Goal: Information Seeking & Learning: Learn about a topic

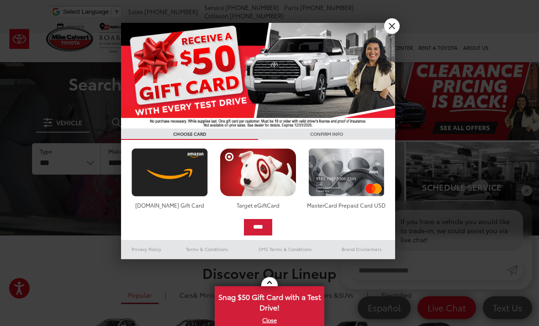
click at [390, 24] on link "X" at bounding box center [392, 26] width 16 height 16
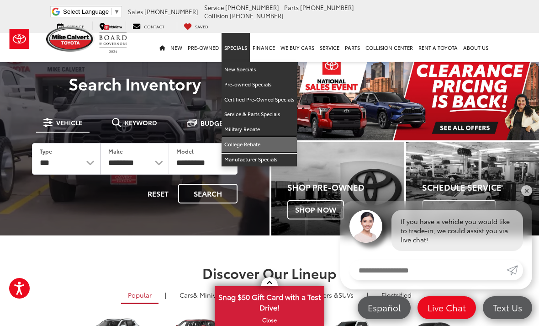
click at [255, 137] on link "College Rebate" at bounding box center [259, 144] width 75 height 15
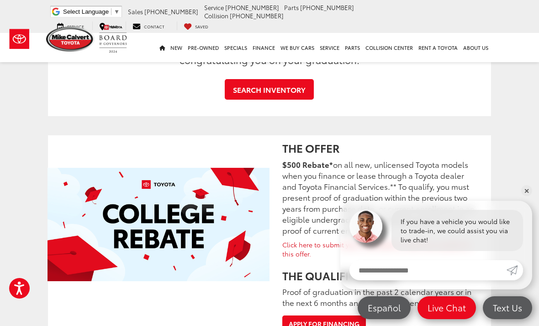
scroll to position [258, 0]
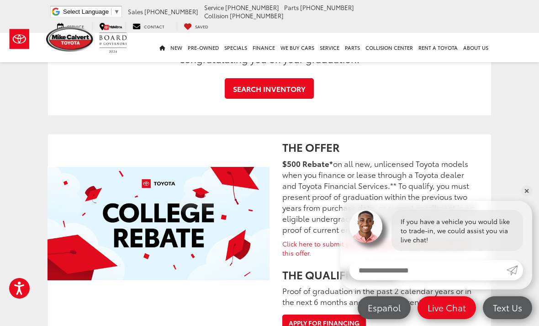
click at [531, 232] on div "If you have a vehicle you would like to trade-in, we could assist you via live …" at bounding box center [436, 226] width 192 height 50
click at [524, 196] on link "✕" at bounding box center [526, 190] width 11 height 11
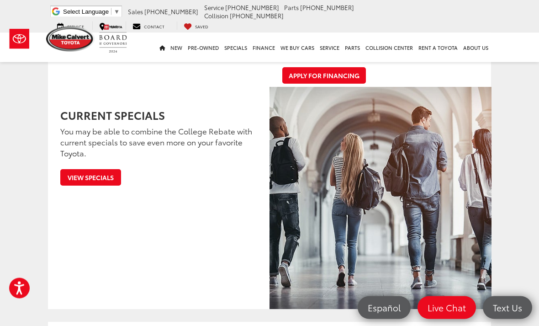
scroll to position [505, 0]
click at [97, 175] on link "View Specials" at bounding box center [90, 177] width 61 height 16
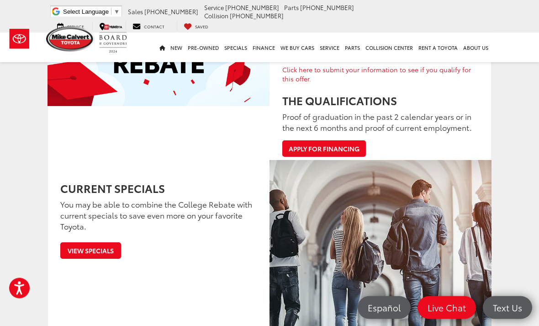
scroll to position [394, 0]
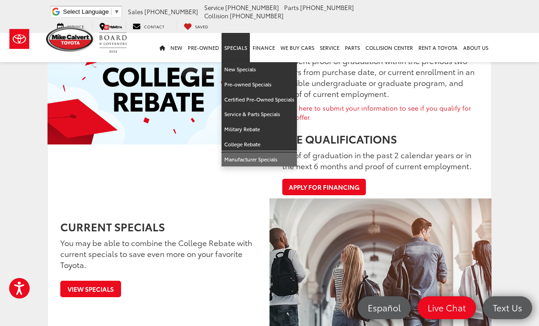
click at [271, 152] on link "Manufacturer Specials" at bounding box center [259, 159] width 75 height 15
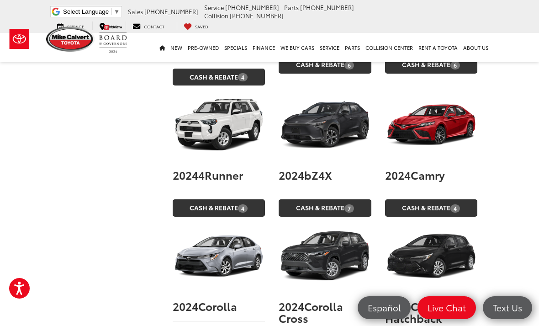
scroll to position [1844, 0]
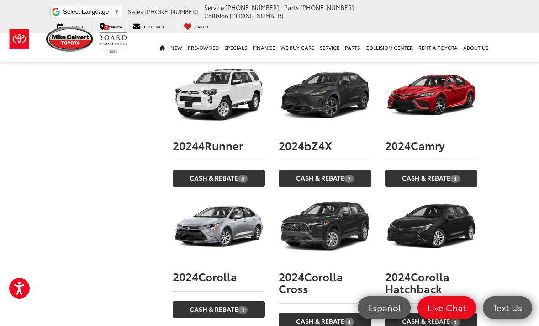
click at [431, 170] on link "Cash & Rebate 4" at bounding box center [431, 178] width 93 height 17
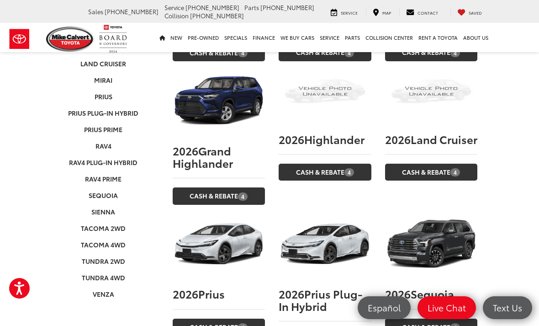
scroll to position [0, 0]
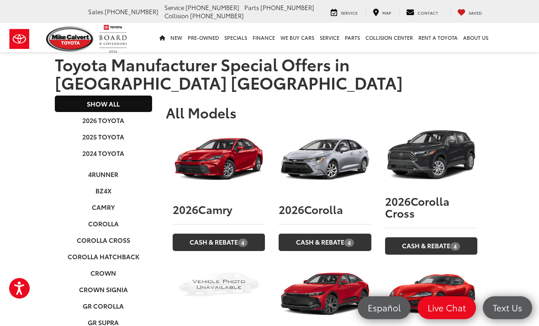
click at [346, 239] on span "4" at bounding box center [350, 243] width 10 height 8
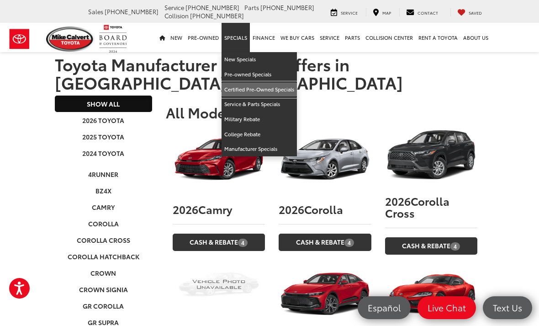
click at [271, 88] on link "Certified Pre-Owned Specials" at bounding box center [259, 89] width 75 height 15
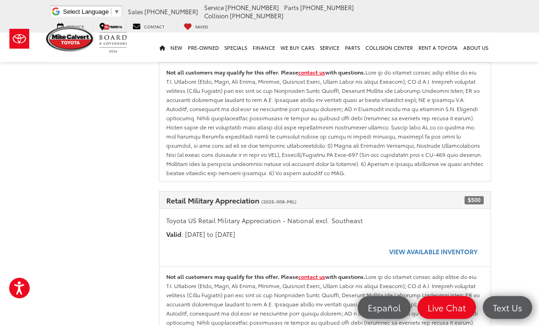
scroll to position [674, 0]
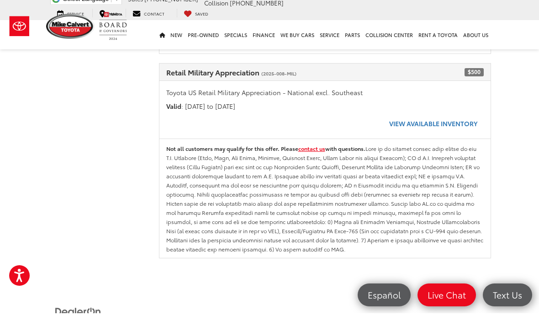
scroll to position [710, 0]
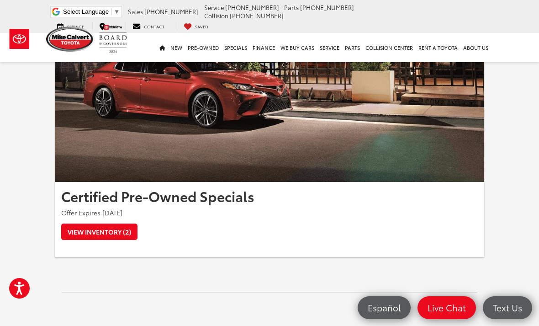
scroll to position [161, 0]
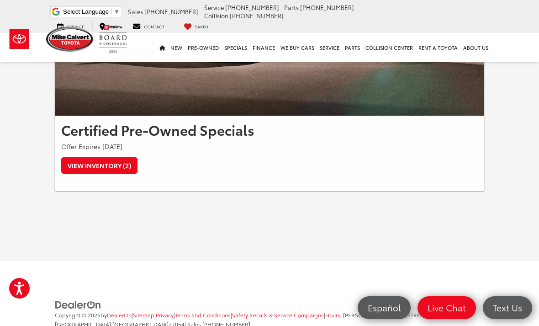
click at [109, 168] on link "View Inventory (2)" at bounding box center [99, 165] width 76 height 16
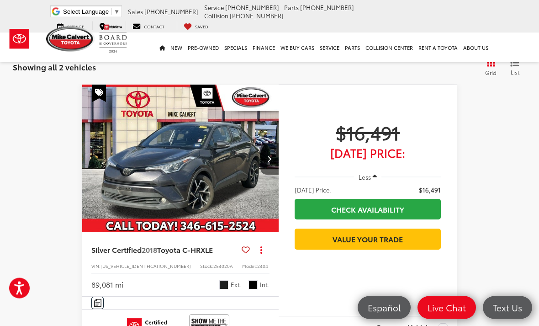
scroll to position [513, 0]
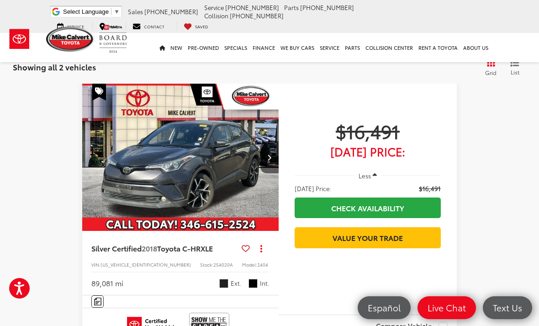
click at [266, 156] on button "Next image" at bounding box center [269, 157] width 18 height 32
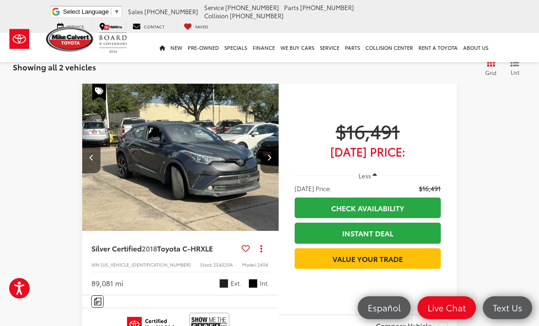
click at [270, 155] on icon "Next image" at bounding box center [269, 157] width 4 height 6
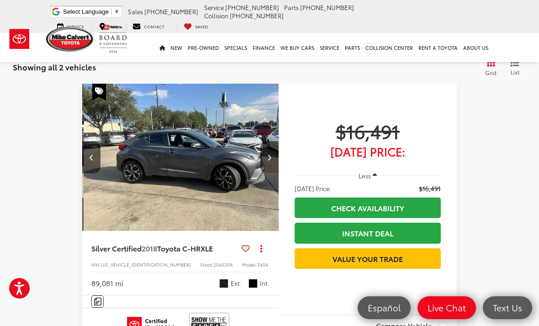
scroll to position [0, 396]
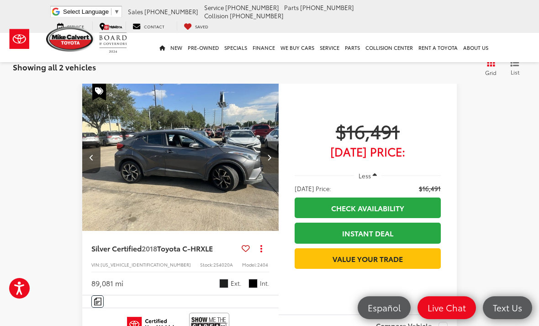
click at [267, 161] on button "Next image" at bounding box center [269, 157] width 18 height 32
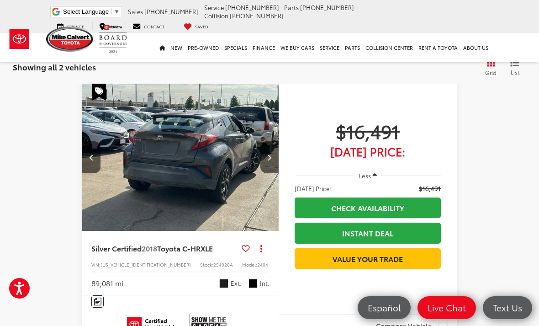
click at [276, 154] on button "Next image" at bounding box center [269, 157] width 18 height 32
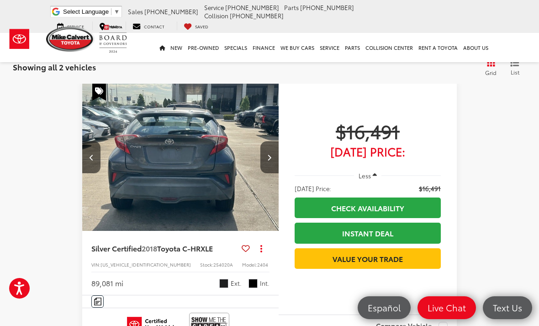
scroll to position [0, 792]
click at [270, 155] on icon "Next image" at bounding box center [269, 157] width 4 height 6
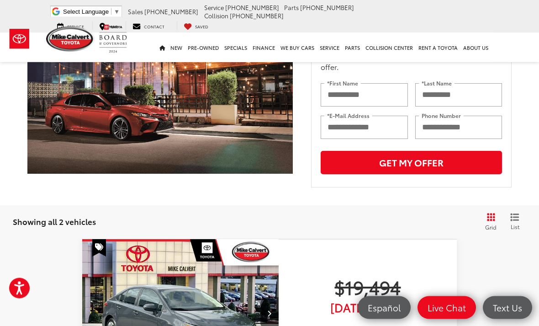
scroll to position [0, 0]
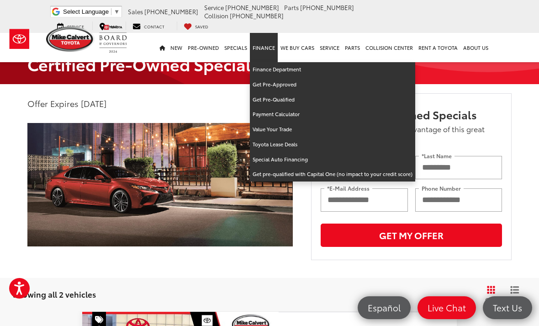
click at [264, 33] on link "Finance" at bounding box center [264, 47] width 28 height 29
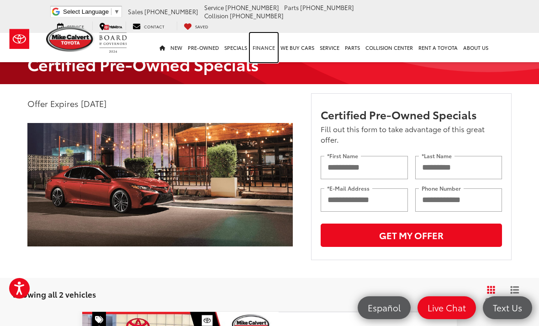
click at [260, 36] on link "Finance" at bounding box center [264, 47] width 28 height 29
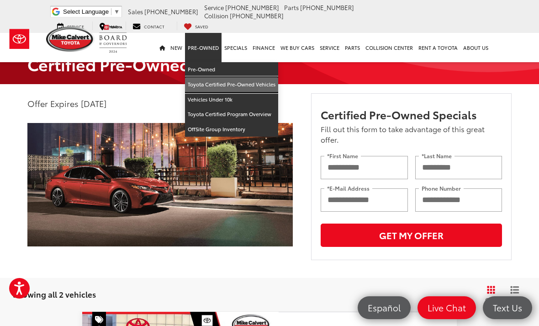
click at [254, 80] on link "Toyota Certified Pre-Owned Vehicles" at bounding box center [231, 84] width 93 height 15
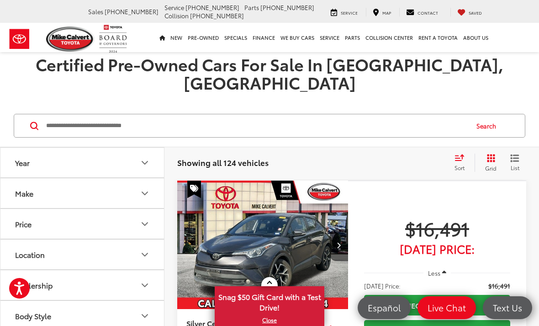
click at [511, 154] on icon "List View" at bounding box center [514, 158] width 9 height 8
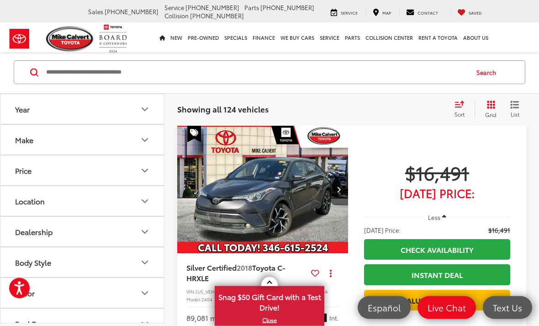
click at [333, 174] on button "Next image" at bounding box center [339, 190] width 18 height 32
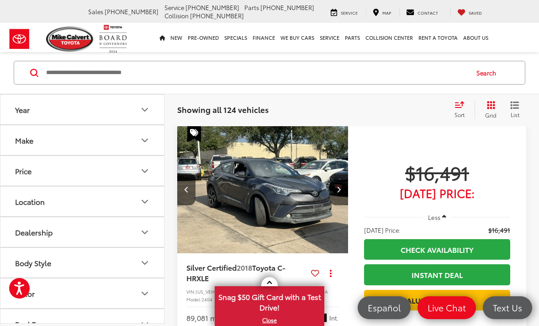
click at [336, 173] on button "Next image" at bounding box center [339, 189] width 18 height 32
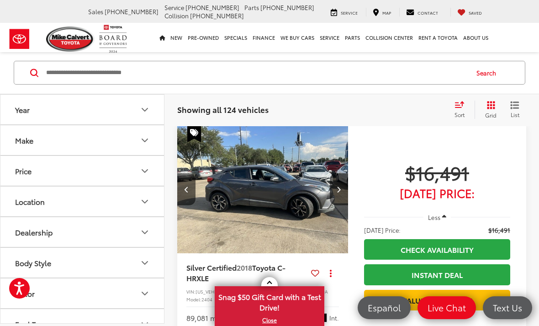
click at [340, 186] on icon "Next image" at bounding box center [339, 189] width 4 height 6
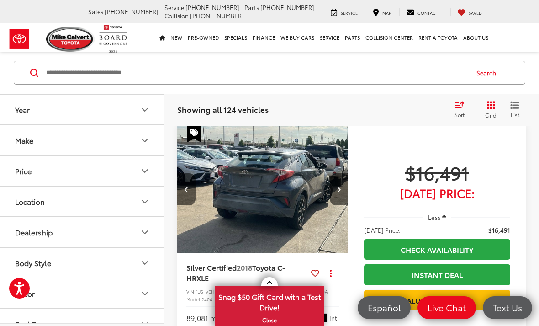
click at [341, 173] on button "Next image" at bounding box center [339, 189] width 18 height 32
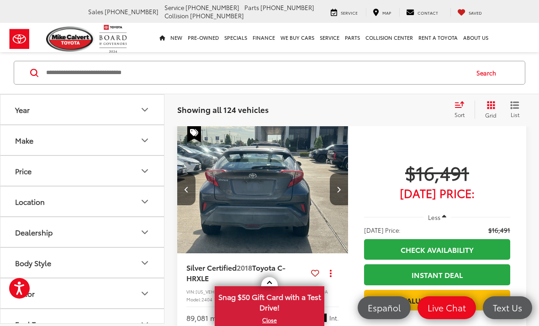
click at [340, 186] on icon "Next image" at bounding box center [339, 189] width 4 height 6
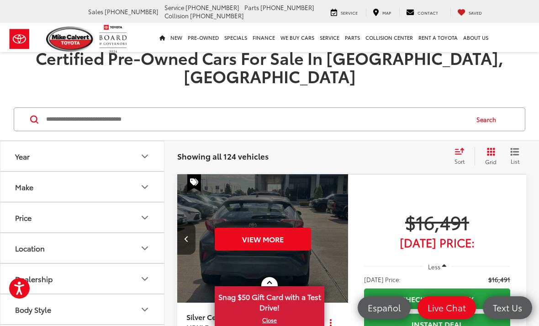
scroll to position [0, 0]
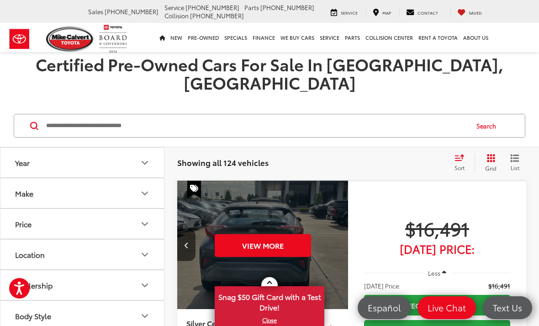
click at [505, 154] on button "List" at bounding box center [515, 163] width 23 height 18
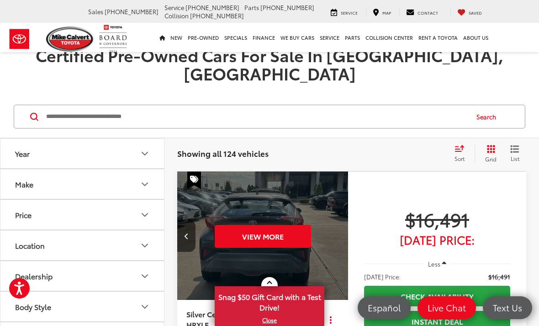
click at [461, 145] on icon "Select sort value" at bounding box center [460, 148] width 10 height 7
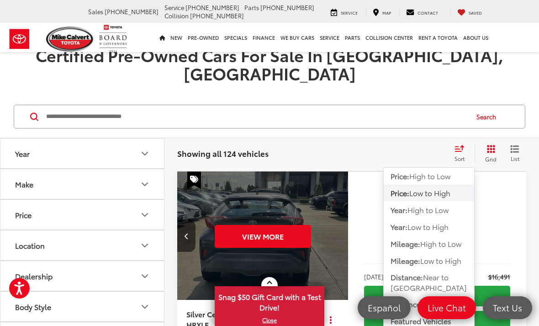
click at [444, 170] on span "High to Low" at bounding box center [429, 175] width 41 height 11
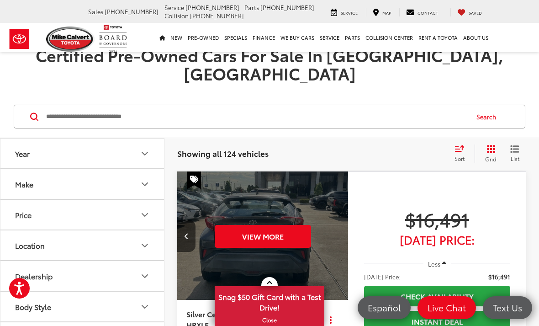
click at [459, 145] on icon "Select sort value" at bounding box center [460, 148] width 10 height 7
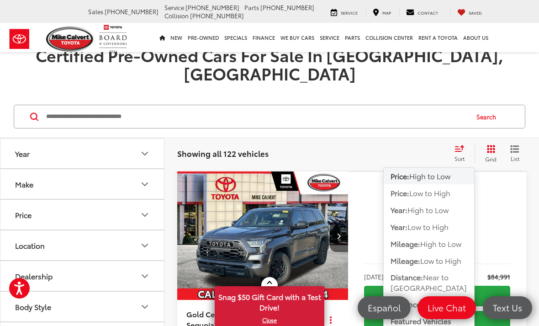
click at [431, 187] on span "Low to High" at bounding box center [429, 192] width 41 height 11
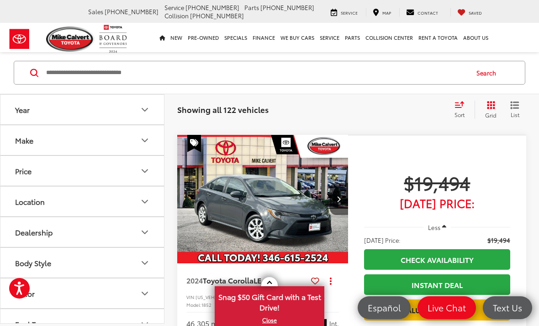
scroll to position [324, 0]
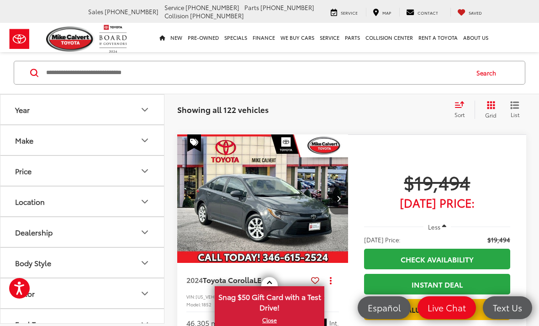
click at [336, 202] on button "Next image" at bounding box center [339, 198] width 18 height 32
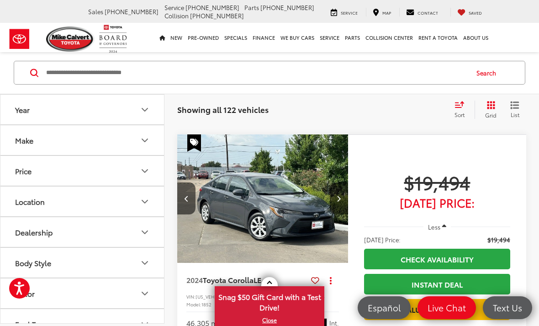
click at [340, 201] on icon "Next image" at bounding box center [339, 198] width 4 height 6
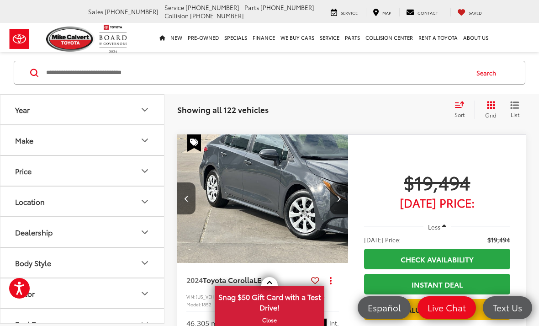
click at [340, 198] on icon "Next image" at bounding box center [339, 198] width 4 height 6
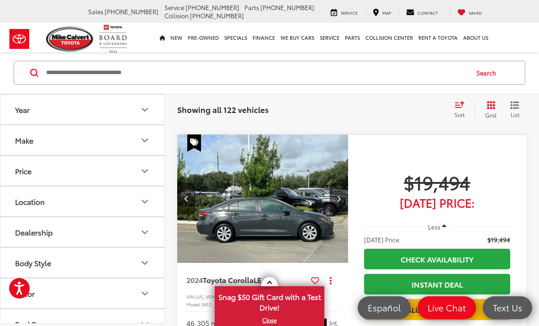
click at [345, 206] on button "Next image" at bounding box center [339, 198] width 18 height 32
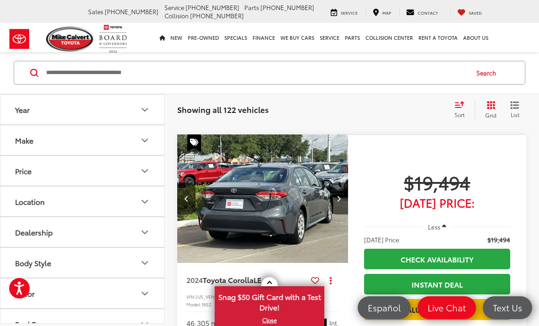
click at [340, 199] on icon "Next image" at bounding box center [339, 198] width 4 height 6
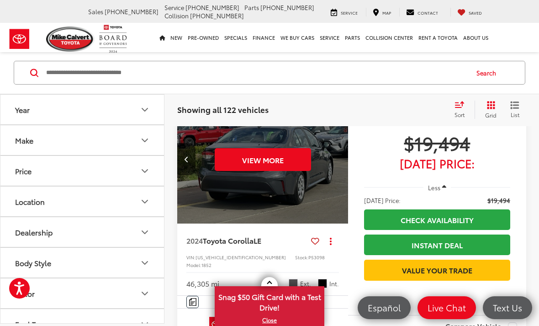
scroll to position [360, 0]
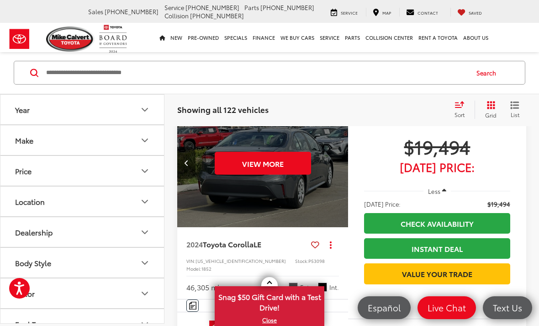
click at [254, 249] on span "Toyota Corolla" at bounding box center [228, 244] width 51 height 11
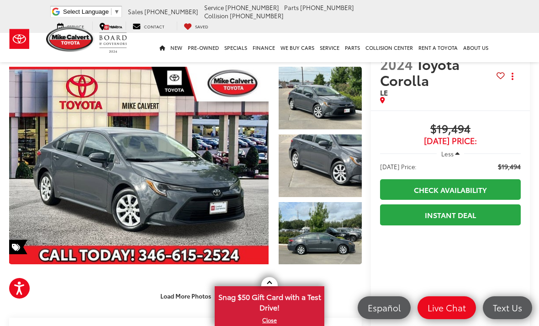
scroll to position [24, 0]
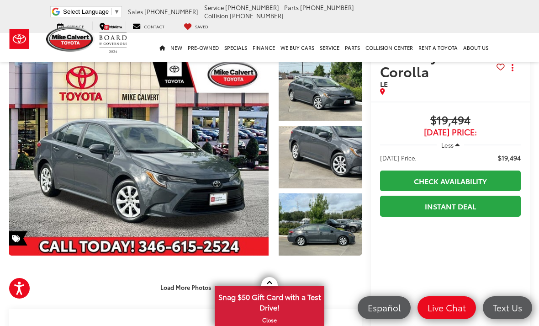
click at [340, 153] on link "Expand Photo 2" at bounding box center [320, 157] width 83 height 63
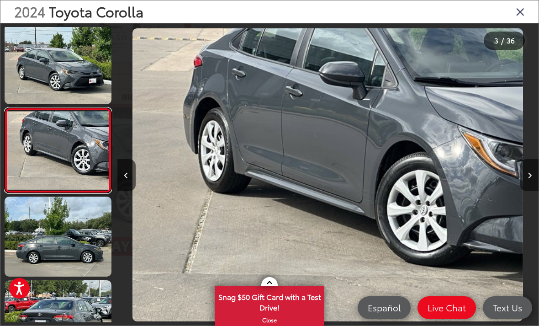
scroll to position [89, 0]
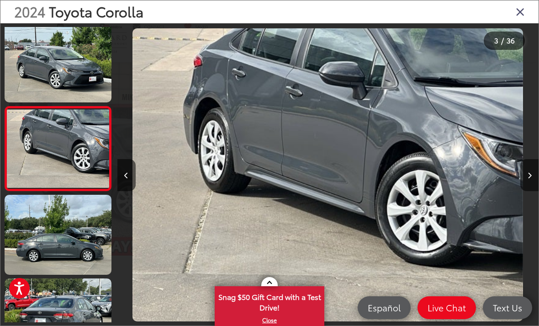
click at [528, 179] on icon "Next image" at bounding box center [530, 175] width 4 height 6
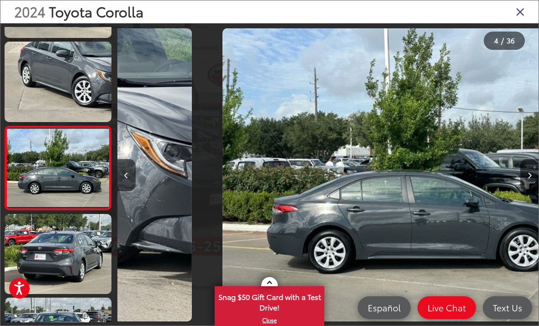
scroll to position [173, 0]
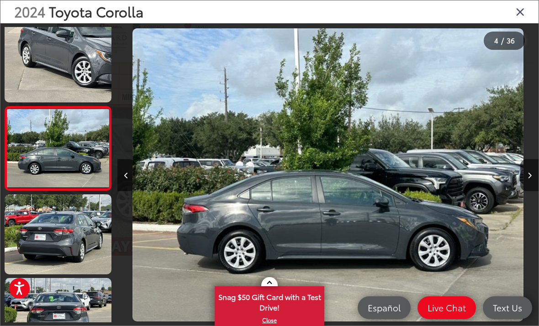
click at [521, 174] on button "Next image" at bounding box center [530, 175] width 18 height 32
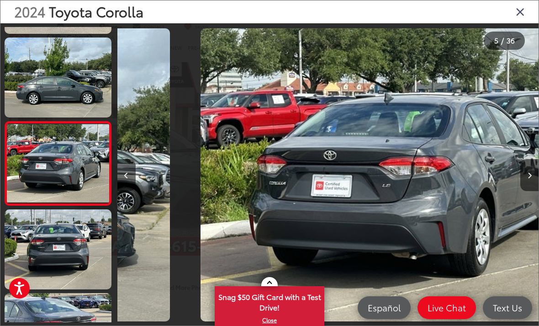
scroll to position [256, 0]
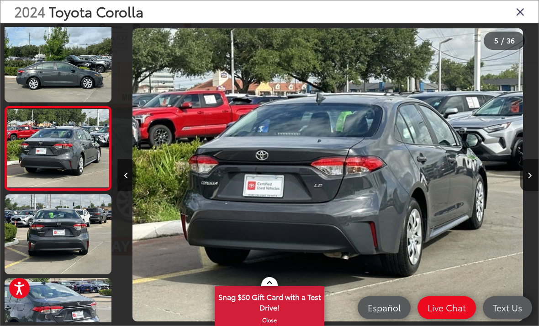
click at [523, 184] on button "Next image" at bounding box center [530, 175] width 18 height 32
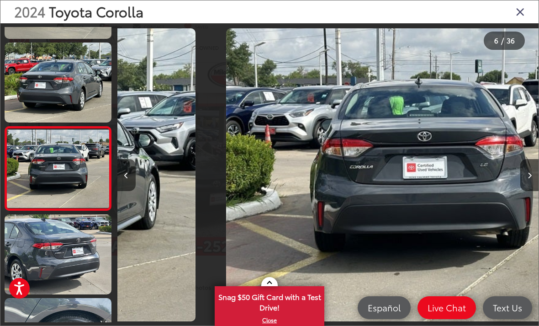
scroll to position [0, 2108]
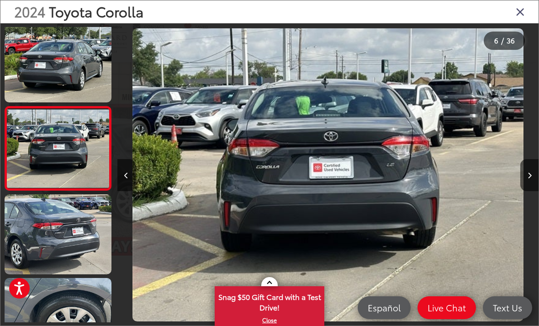
click at [516, 182] on div at bounding box center [486, 174] width 106 height 303
click at [524, 185] on button "Next image" at bounding box center [530, 175] width 18 height 32
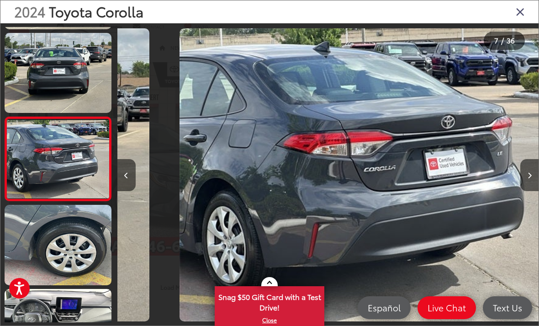
scroll to position [0, 0]
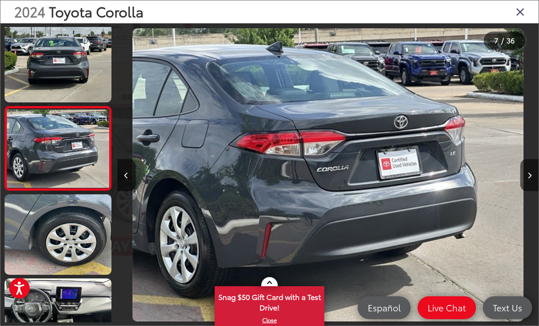
click at [525, 181] on button "Next image" at bounding box center [530, 175] width 18 height 32
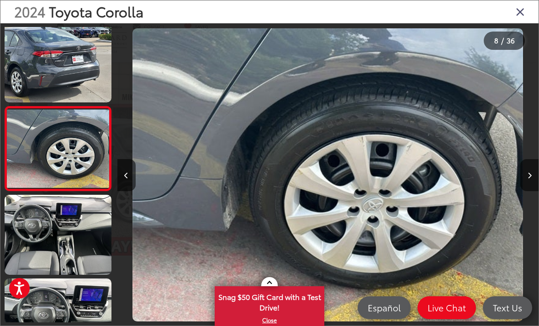
click at [523, 183] on button "Next image" at bounding box center [530, 175] width 18 height 32
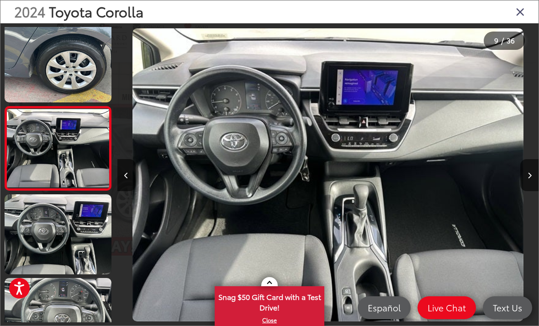
click at [524, 181] on button "Next image" at bounding box center [530, 175] width 18 height 32
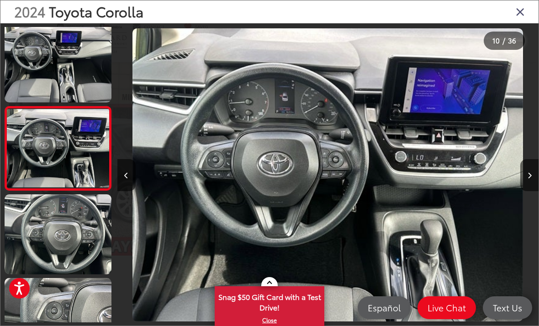
click at [524, 181] on button "Next image" at bounding box center [530, 175] width 18 height 32
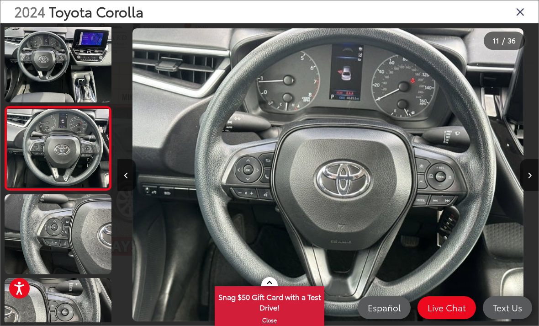
click at [522, 179] on button "Next image" at bounding box center [530, 175] width 18 height 32
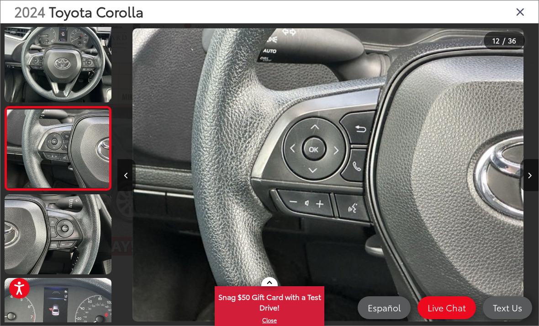
click at [523, 177] on button "Next image" at bounding box center [530, 175] width 18 height 32
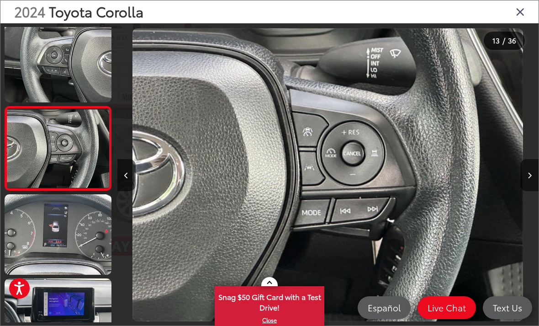
click at [522, 178] on button "Next image" at bounding box center [530, 175] width 18 height 32
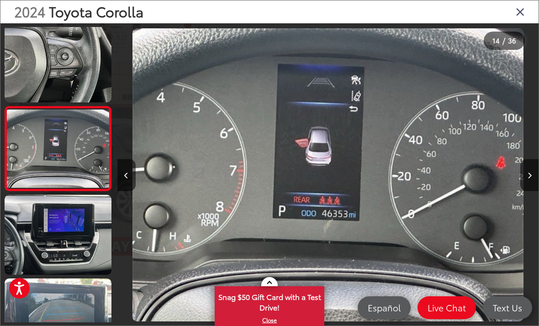
click at [525, 174] on button "Next image" at bounding box center [530, 175] width 18 height 32
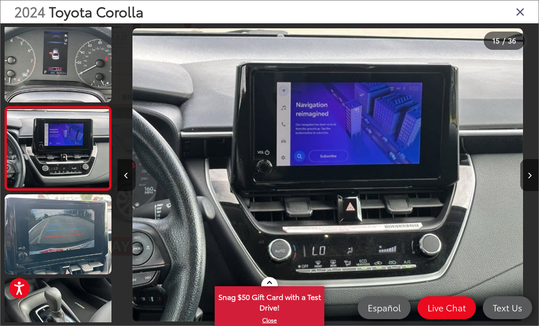
click at [525, 177] on button "Next image" at bounding box center [530, 175] width 18 height 32
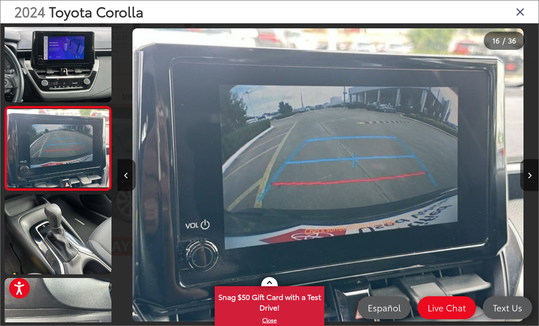
click at [526, 175] on button "Next image" at bounding box center [530, 175] width 18 height 32
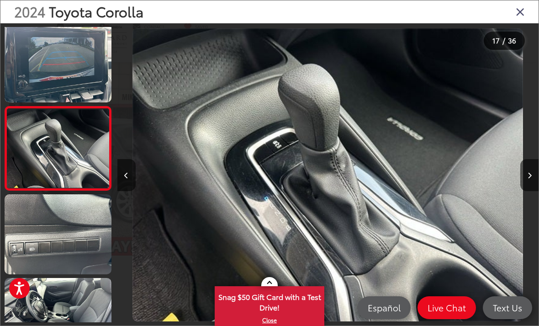
click at [526, 172] on button "Next image" at bounding box center [530, 175] width 18 height 32
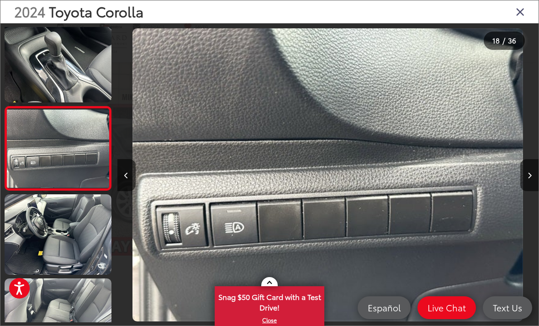
click at [525, 173] on button "Next image" at bounding box center [530, 175] width 18 height 32
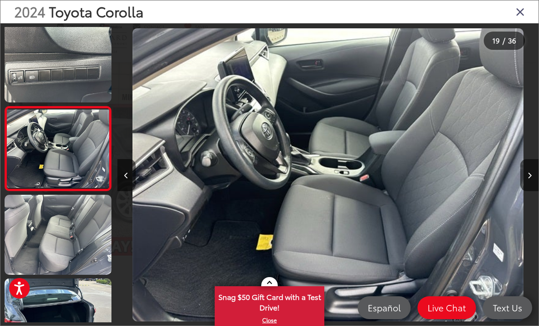
click at [525, 172] on button "Next image" at bounding box center [530, 175] width 18 height 32
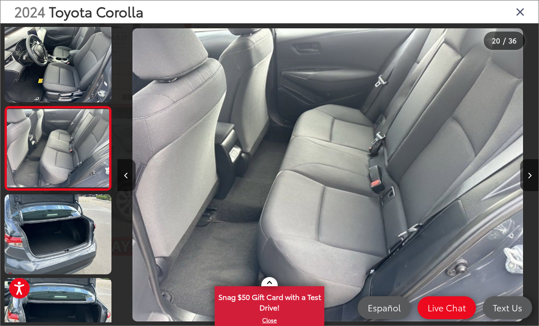
click at [525, 175] on button "Next image" at bounding box center [530, 175] width 18 height 32
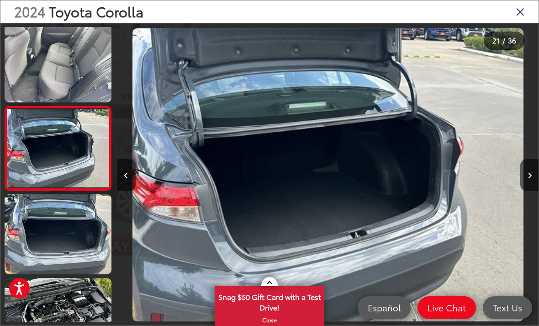
click at [524, 175] on button "Next image" at bounding box center [530, 175] width 18 height 32
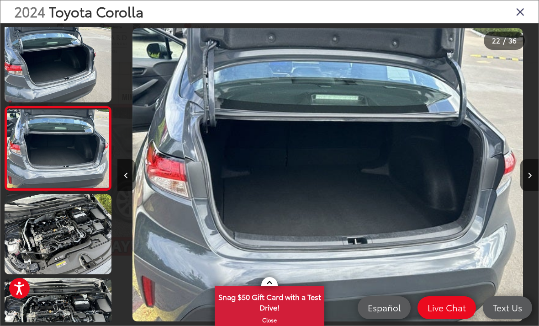
click at [527, 178] on button "Next image" at bounding box center [530, 175] width 18 height 32
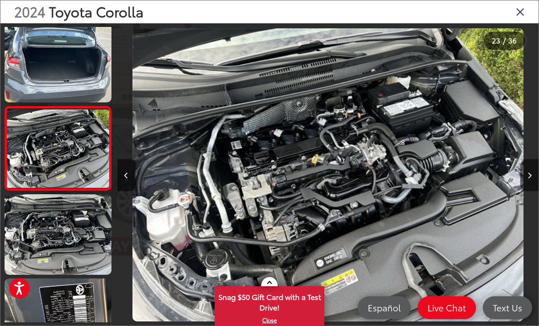
click at [521, 186] on button "Next image" at bounding box center [530, 175] width 18 height 32
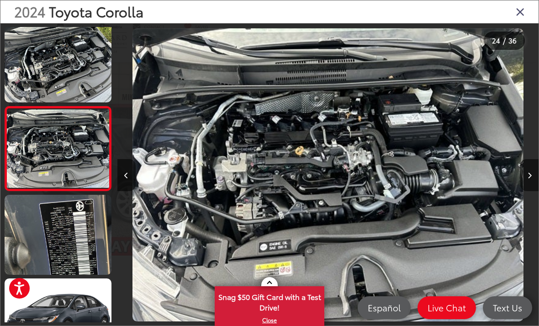
click at [526, 183] on button "Next image" at bounding box center [530, 175] width 18 height 32
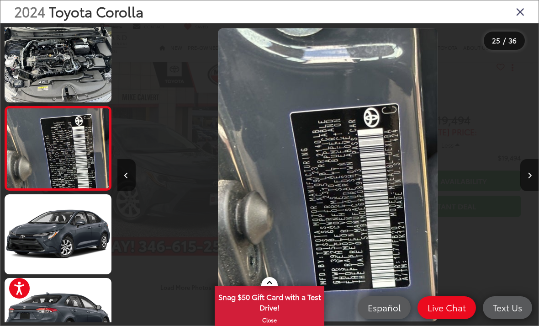
click at [526, 178] on button "Next image" at bounding box center [530, 175] width 18 height 32
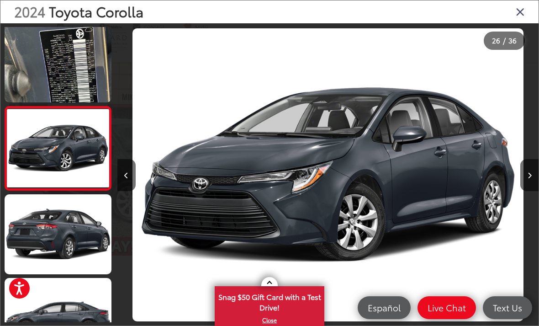
click at [525, 182] on button "Next image" at bounding box center [530, 175] width 18 height 32
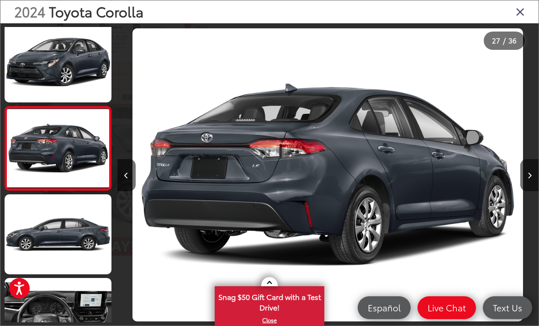
click at [524, 186] on button "Next image" at bounding box center [530, 175] width 18 height 32
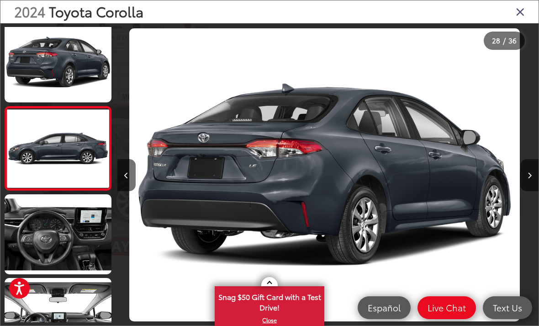
click at [521, 12] on icon "Close gallery" at bounding box center [520, 11] width 9 height 12
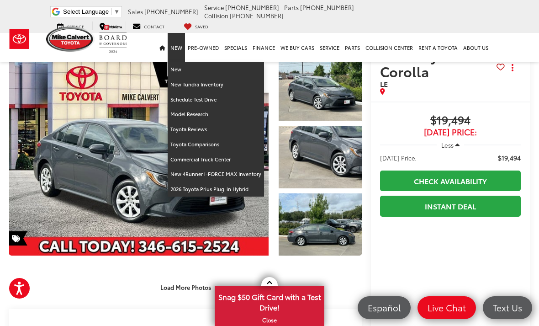
click at [163, 46] on icon "Home" at bounding box center [161, 48] width 5 height 5
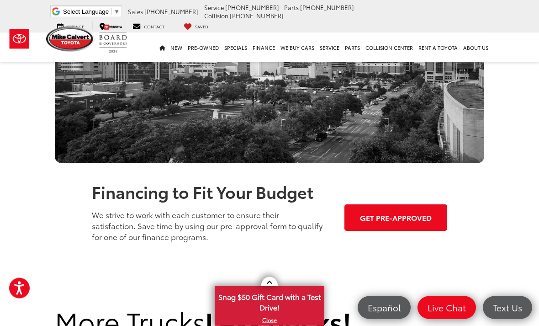
scroll to position [695, 0]
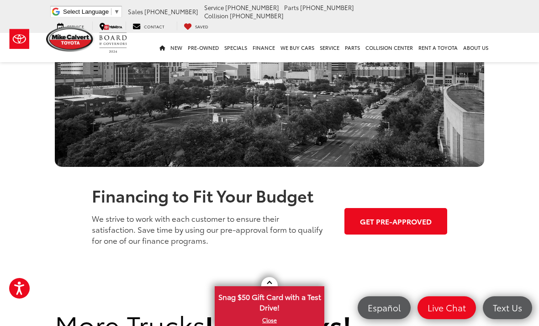
click at [297, 40] on link "WE BUY CARS" at bounding box center [297, 47] width 39 height 29
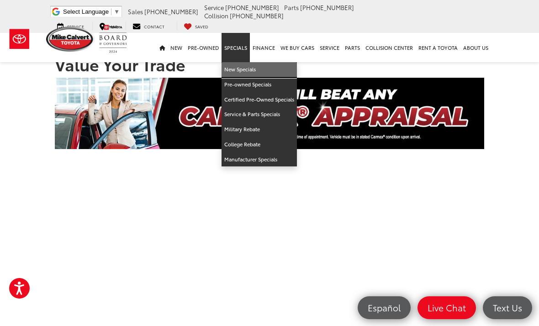
click at [236, 62] on link "New Specials" at bounding box center [259, 69] width 75 height 15
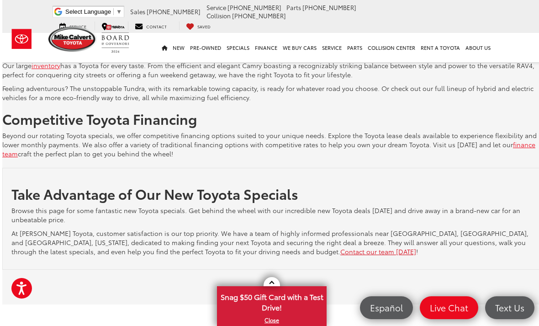
scroll to position [2178, 0]
